Goal: Information Seeking & Learning: Learn about a topic

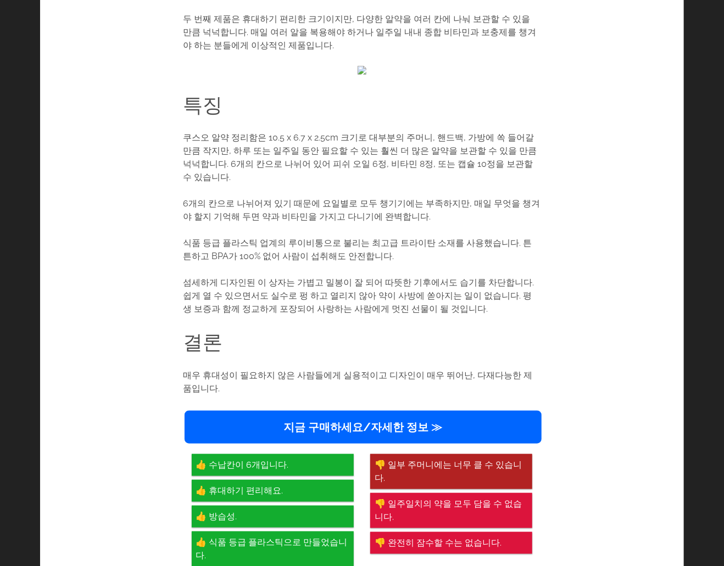
scroll to position [2142, 0]
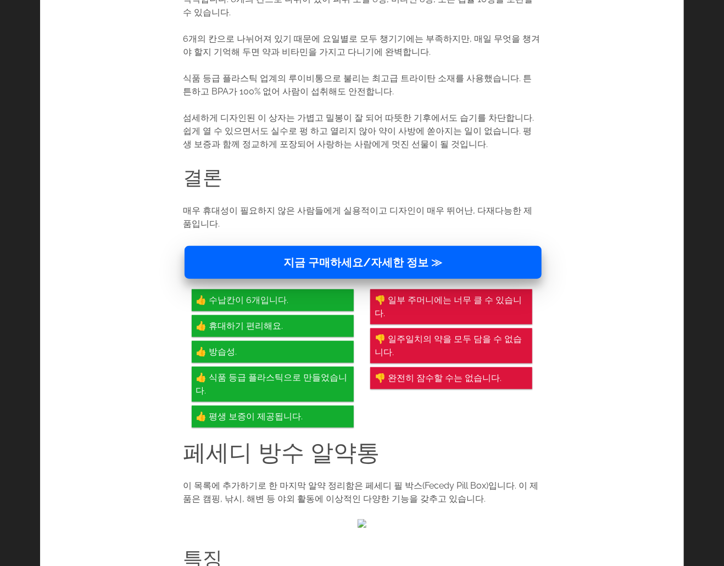
click at [352, 246] on link "지금 구매하세요/자세한 정보 ≫" at bounding box center [364, 262] width 358 height 33
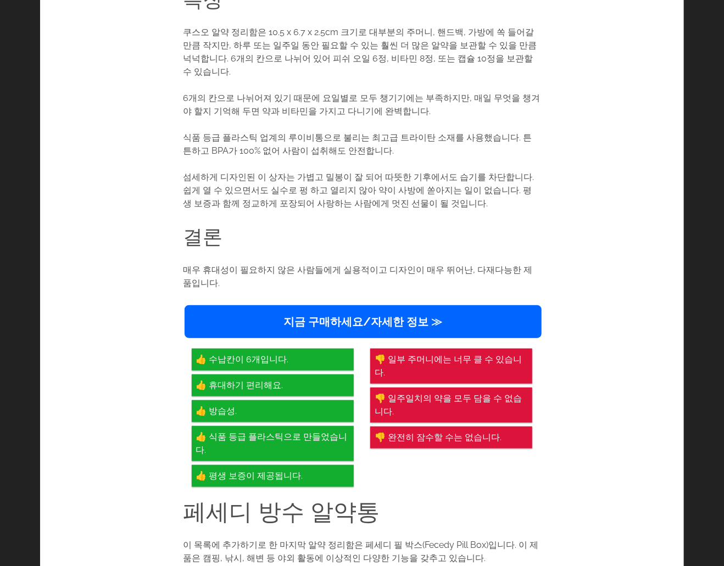
scroll to position [1918, 0]
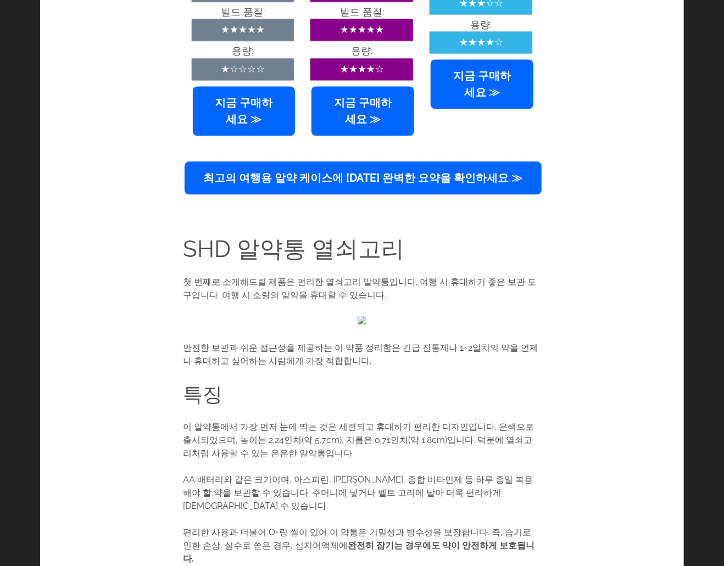
scroll to position [989, 0]
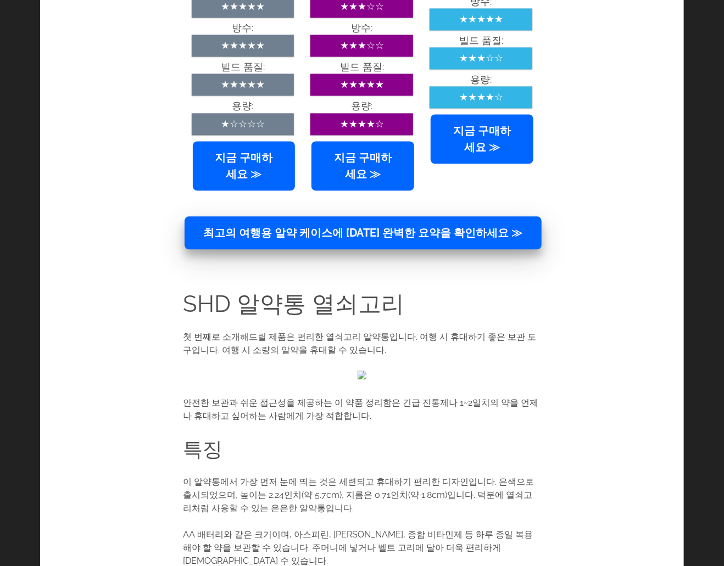
click at [346, 226] on font "최고의 여행용 알약 케이스에 대한 완벽한 요약을 확인하세요 ≫" at bounding box center [363, 232] width 319 height 13
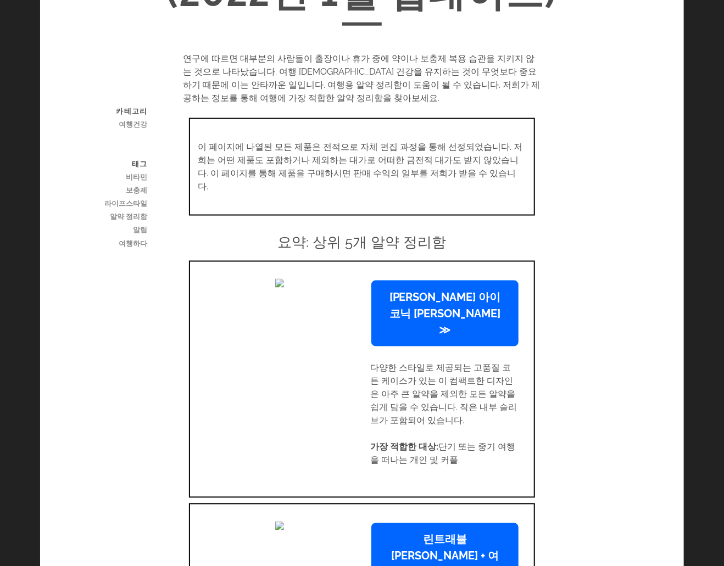
scroll to position [769, 0]
